Goal: Find specific page/section: Find specific page/section

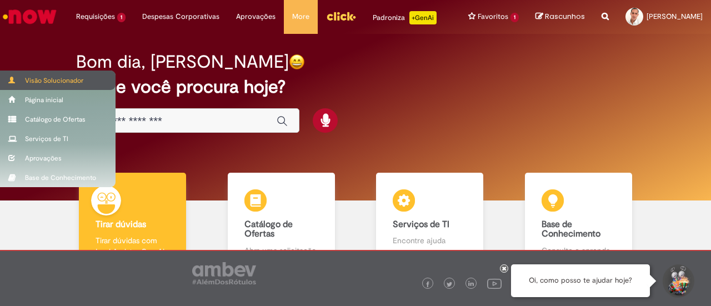
click at [14, 82] on span at bounding box center [12, 80] width 8 height 7
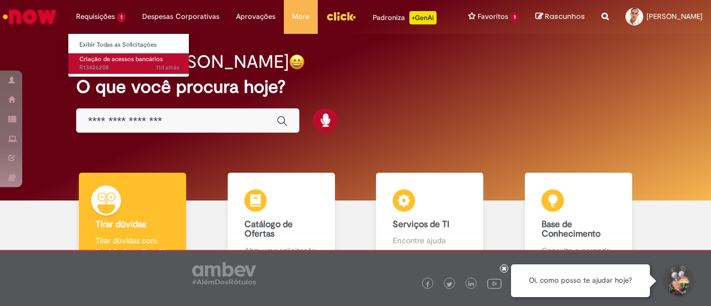
click at [106, 62] on span "Criação de acessos bancários" at bounding box center [120, 59] width 83 height 8
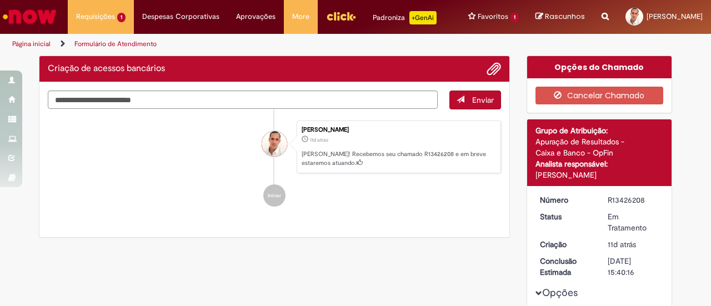
click at [166, 174] on li "Reney Barbosa Nunes 11d atrás 11 dias atrás Ola! Recebemos seu chamado R1342620…" at bounding box center [275, 147] width 454 height 53
